Goal: Task Accomplishment & Management: Manage account settings

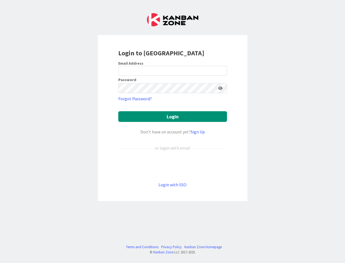
click at [173, 131] on div "Don’t have an account yet? Sign Up" at bounding box center [172, 131] width 109 height 7
click at [221, 88] on icon at bounding box center [220, 88] width 4 height 4
click at [173, 116] on button "Login" at bounding box center [172, 116] width 109 height 11
click at [173, 131] on div "Don’t have an account yet? Sign Up" at bounding box center [172, 131] width 109 height 7
click at [221, 88] on icon at bounding box center [220, 88] width 4 height 4
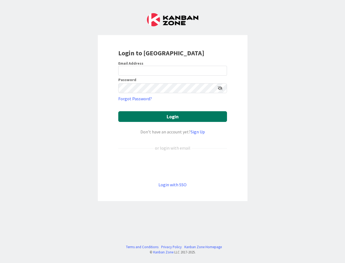
click at [173, 116] on button "Login" at bounding box center [172, 116] width 109 height 11
